Goal: Task Accomplishment & Management: Manage account settings

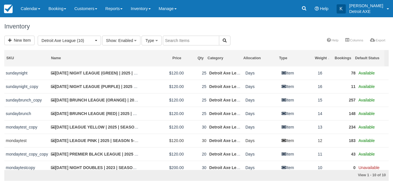
select select "3"
click at [39, 9] on span at bounding box center [39, 8] width 2 height 1
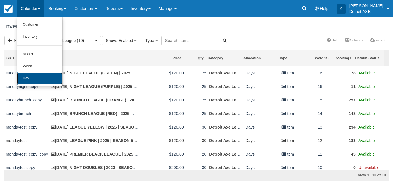
click at [24, 78] on link "Day" at bounding box center [39, 78] width 45 height 12
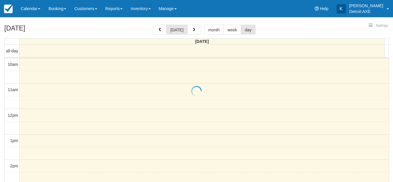
select select
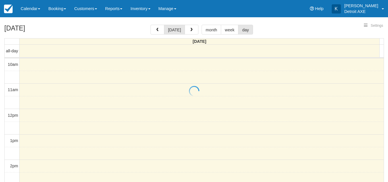
scroll to position [218, 0]
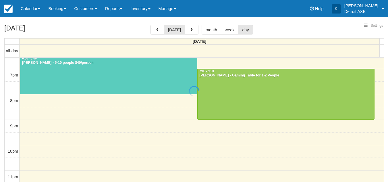
select select
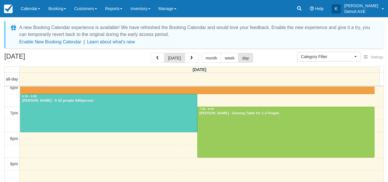
scroll to position [208, 0]
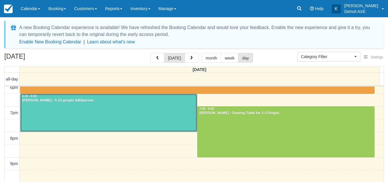
click at [104, 118] on div at bounding box center [108, 113] width 177 height 38
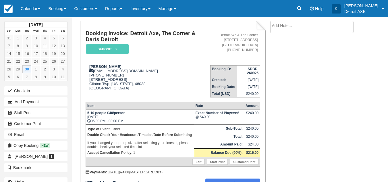
scroll to position [44, 0]
